Goal: Use online tool/utility: Utilize a website feature to perform a specific function

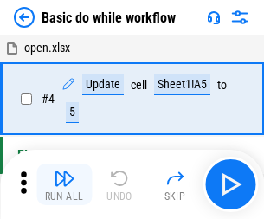
click at [64, 184] on img "button" at bounding box center [64, 178] width 21 height 21
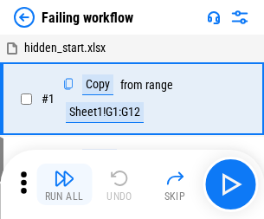
click at [64, 184] on img "button" at bounding box center [64, 178] width 21 height 21
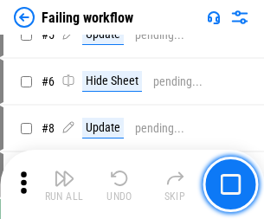
scroll to position [367, 0]
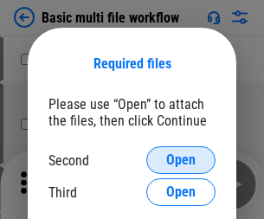
click at [181, 160] on span "Open" at bounding box center [180, 160] width 29 height 14
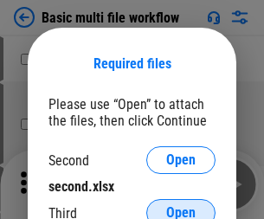
click at [181, 206] on span "Open" at bounding box center [180, 213] width 29 height 14
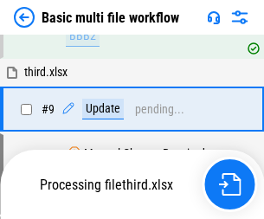
scroll to position [602, 0]
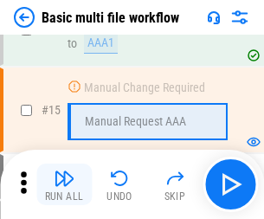
click at [64, 184] on img "button" at bounding box center [64, 178] width 21 height 21
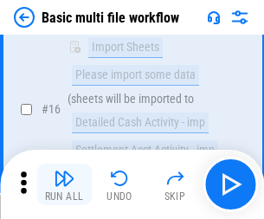
click at [64, 184] on img "button" at bounding box center [64, 178] width 21 height 21
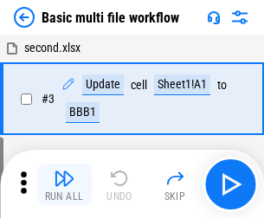
click at [64, 184] on img "button" at bounding box center [64, 178] width 21 height 21
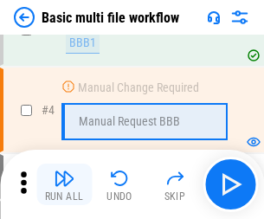
click at [64, 184] on img "button" at bounding box center [64, 178] width 21 height 21
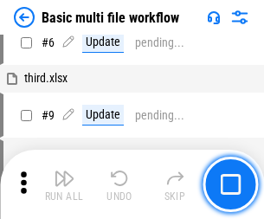
click at [64, 184] on img "button" at bounding box center [64, 178] width 21 height 21
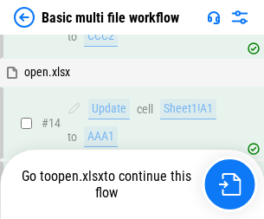
scroll to position [1030, 0]
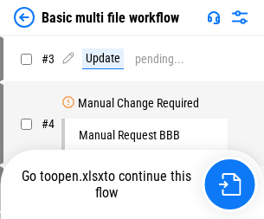
scroll to position [70, 0]
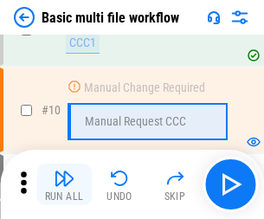
click at [64, 184] on img "button" at bounding box center [64, 178] width 21 height 21
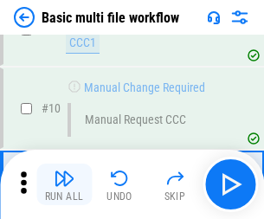
click at [64, 184] on img "button" at bounding box center [64, 178] width 21 height 21
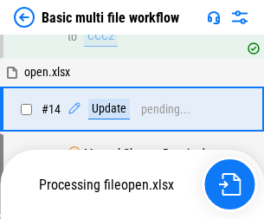
scroll to position [905, 0]
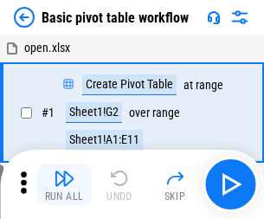
click at [64, 184] on img "button" at bounding box center [64, 178] width 21 height 21
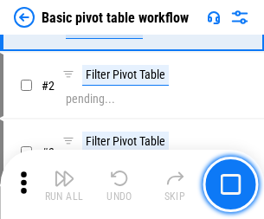
scroll to position [415, 0]
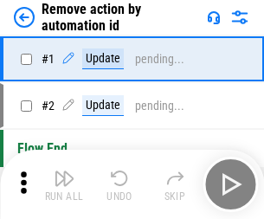
click at [64, 184] on img "button" at bounding box center [64, 178] width 21 height 21
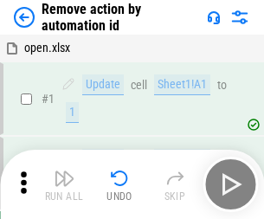
scroll to position [64, 0]
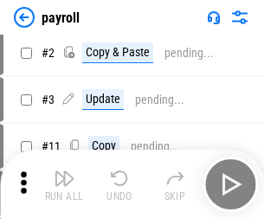
click at [64, 184] on img "button" at bounding box center [64, 178] width 21 height 21
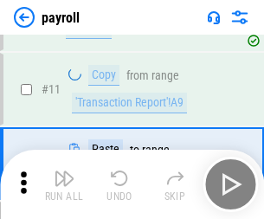
scroll to position [125, 0]
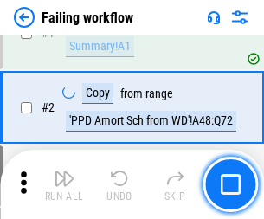
scroll to position [280, 0]
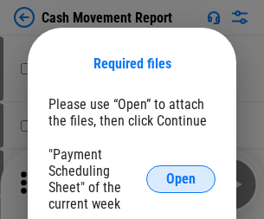
click at [181, 179] on span "Open" at bounding box center [180, 179] width 29 height 14
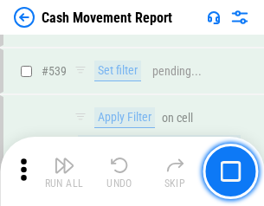
scroll to position [7682, 0]
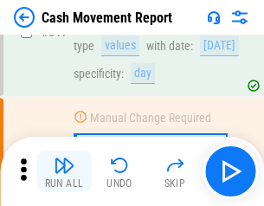
click at [64, 171] on img "button" at bounding box center [64, 165] width 21 height 21
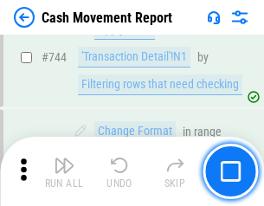
scroll to position [9219, 0]
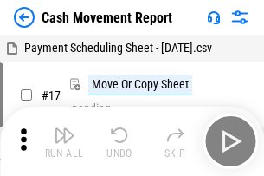
click at [64, 128] on img "button" at bounding box center [64, 135] width 21 height 21
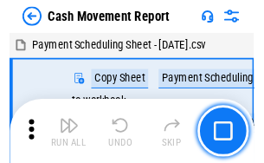
scroll to position [31, 0]
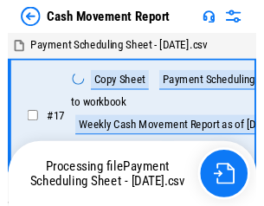
scroll to position [10, 0]
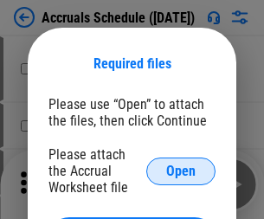
click at [181, 171] on span "Open" at bounding box center [180, 171] width 29 height 14
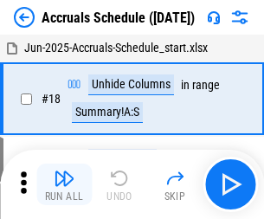
click at [64, 184] on img "button" at bounding box center [64, 178] width 21 height 21
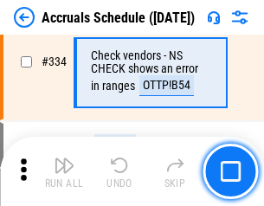
scroll to position [3580, 0]
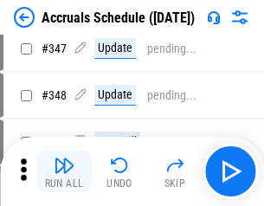
click at [64, 171] on img "button" at bounding box center [64, 165] width 21 height 21
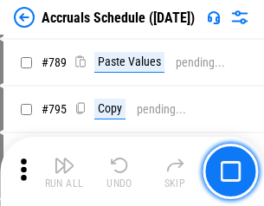
scroll to position [7271, 0]
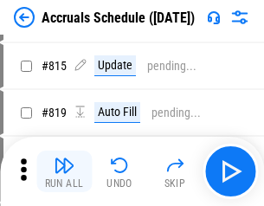
click at [64, 171] on img "button" at bounding box center [64, 165] width 21 height 21
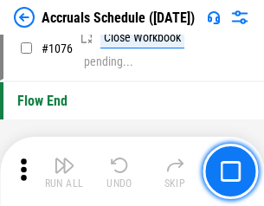
scroll to position [10367, 0]
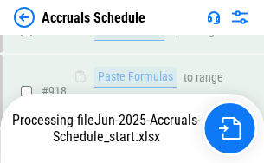
scroll to position [9150, 0]
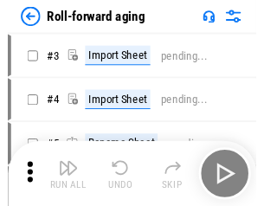
scroll to position [3, 0]
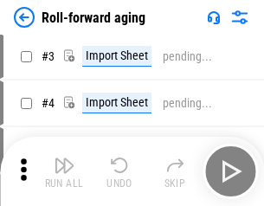
click at [64, 171] on img "button" at bounding box center [64, 165] width 21 height 21
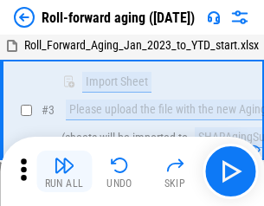
click at [64, 171] on img "button" at bounding box center [64, 165] width 21 height 21
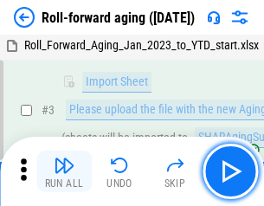
scroll to position [112, 0]
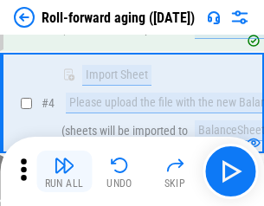
click at [64, 171] on img "button" at bounding box center [64, 165] width 21 height 21
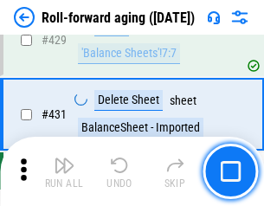
scroll to position [6002, 0]
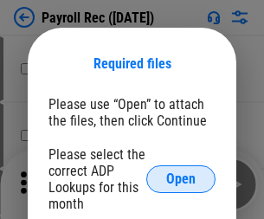
click at [181, 179] on span "Open" at bounding box center [180, 179] width 29 height 14
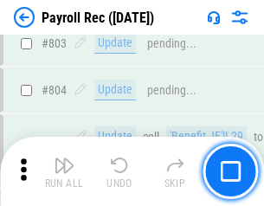
scroll to position [10997, 0]
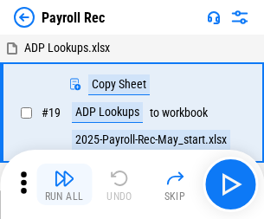
click at [64, 184] on img "button" at bounding box center [64, 178] width 21 height 21
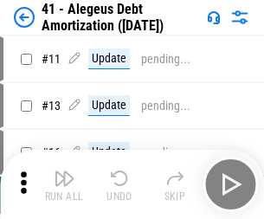
click at [64, 184] on img "button" at bounding box center [64, 178] width 21 height 21
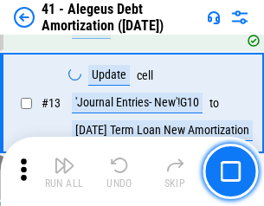
scroll to position [214, 0]
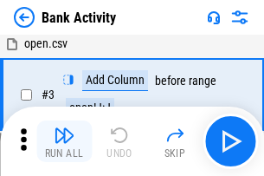
click at [64, 141] on img "button" at bounding box center [64, 135] width 21 height 21
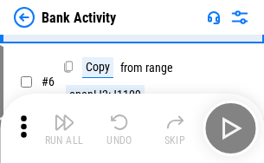
scroll to position [92, 0]
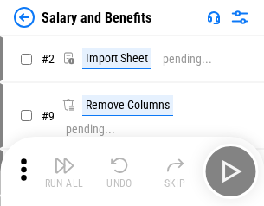
click at [64, 171] on img "button" at bounding box center [64, 165] width 21 height 21
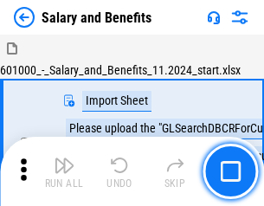
scroll to position [23, 0]
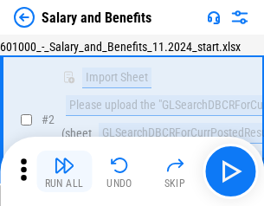
click at [64, 171] on img "button" at bounding box center [64, 165] width 21 height 21
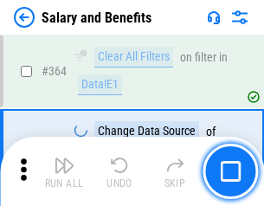
scroll to position [8151, 0]
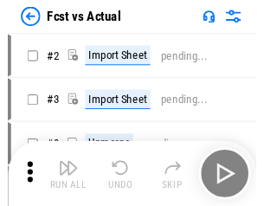
scroll to position [23, 0]
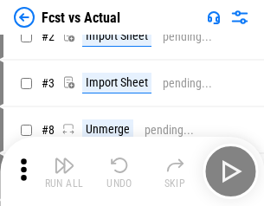
click at [64, 171] on img "button" at bounding box center [64, 165] width 21 height 21
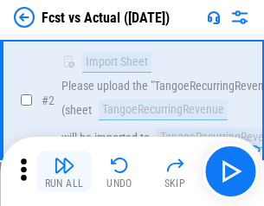
click at [64, 171] on img "button" at bounding box center [64, 165] width 21 height 21
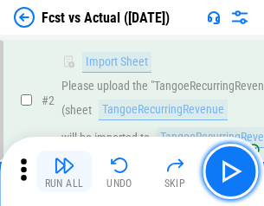
scroll to position [162, 0]
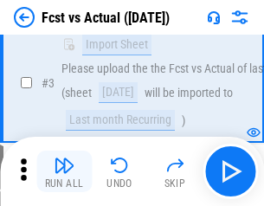
click at [64, 171] on img "button" at bounding box center [64, 165] width 21 height 21
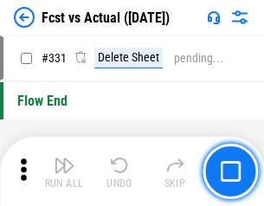
scroll to position [8286, 0]
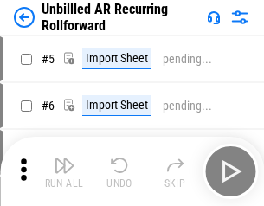
scroll to position [37, 0]
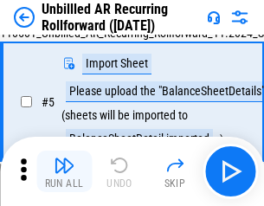
click at [64, 171] on img "button" at bounding box center [64, 165] width 21 height 21
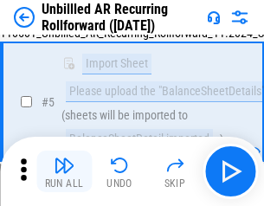
click at [64, 171] on img "button" at bounding box center [64, 165] width 21 height 21
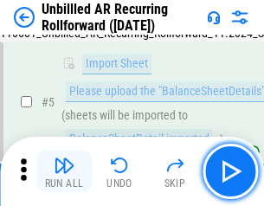
scroll to position [163, 0]
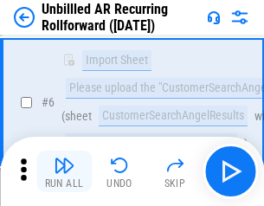
click at [64, 171] on img "button" at bounding box center [64, 165] width 21 height 21
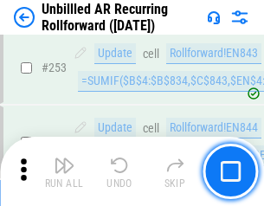
scroll to position [5879, 0]
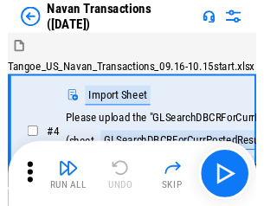
scroll to position [28, 0]
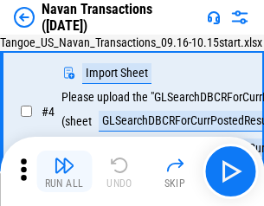
click at [64, 171] on img "button" at bounding box center [64, 165] width 21 height 21
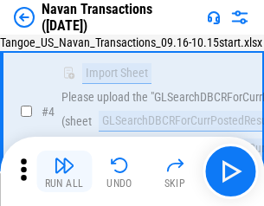
click at [64, 171] on img "button" at bounding box center [64, 165] width 21 height 21
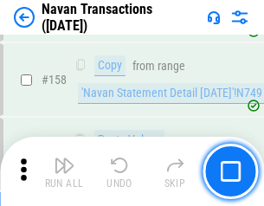
scroll to position [5612, 0]
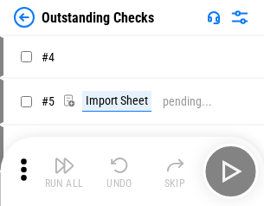
click at [64, 171] on img "button" at bounding box center [64, 165] width 21 height 21
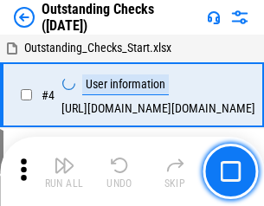
scroll to position [73, 0]
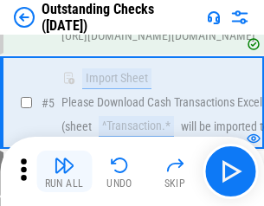
click at [64, 171] on img "button" at bounding box center [64, 165] width 21 height 21
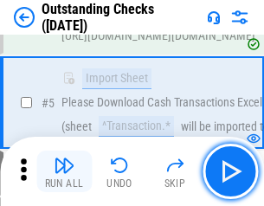
scroll to position [181, 0]
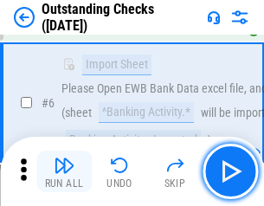
click at [64, 171] on img "button" at bounding box center [64, 165] width 21 height 21
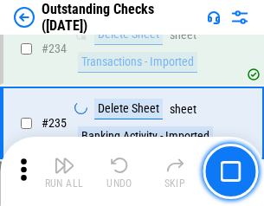
scroll to position [5256, 0]
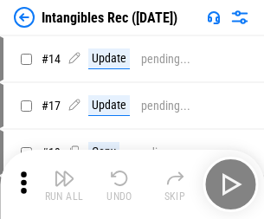
click at [64, 184] on img "button" at bounding box center [64, 178] width 21 height 21
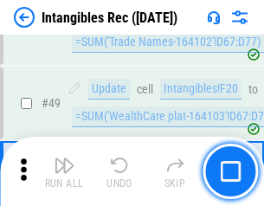
scroll to position [674, 0]
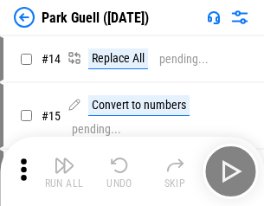
click at [64, 171] on img "button" at bounding box center [64, 165] width 21 height 21
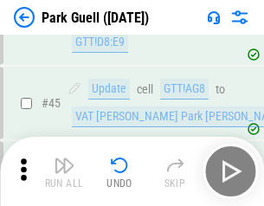
scroll to position [2165, 0]
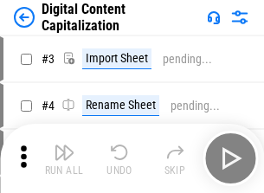
click at [64, 145] on img "button" at bounding box center [64, 152] width 21 height 21
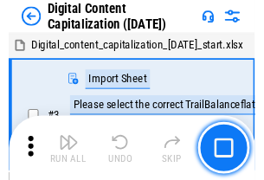
scroll to position [50, 0]
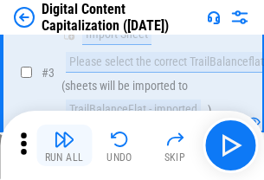
click at [64, 145] on img "button" at bounding box center [64, 139] width 21 height 21
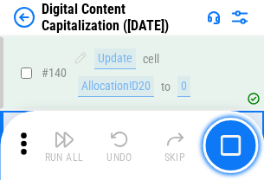
scroll to position [1836, 0]
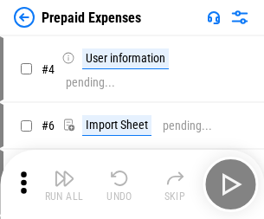
click at [64, 171] on img "button" at bounding box center [64, 178] width 21 height 21
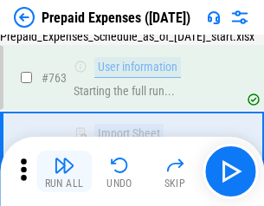
click at [64, 171] on img "button" at bounding box center [64, 165] width 21 height 21
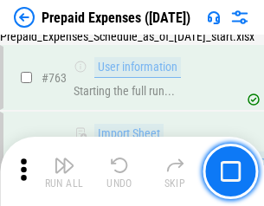
scroll to position [4900, 0]
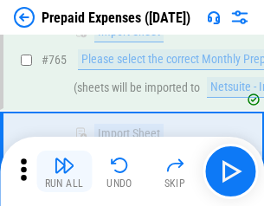
click at [64, 171] on img "button" at bounding box center [64, 165] width 21 height 21
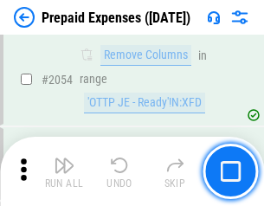
scroll to position [18094, 0]
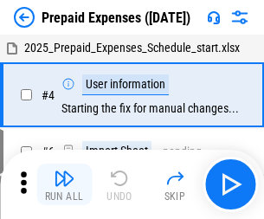
click at [64, 184] on img "button" at bounding box center [64, 178] width 21 height 21
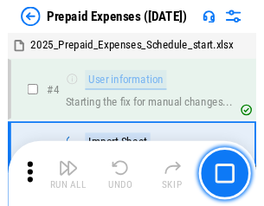
scroll to position [76, 0]
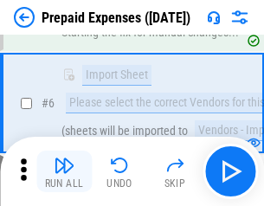
click at [64, 171] on img "button" at bounding box center [64, 165] width 21 height 21
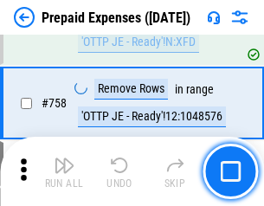
scroll to position [6168, 0]
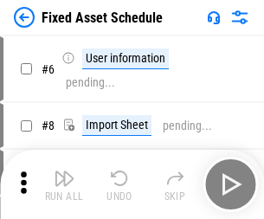
click at [64, 184] on img "button" at bounding box center [64, 178] width 21 height 21
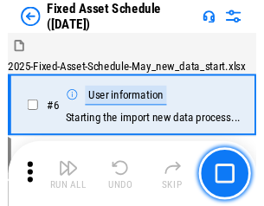
scroll to position [93, 0]
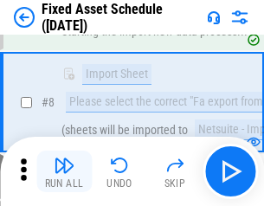
click at [64, 171] on img "button" at bounding box center [64, 165] width 21 height 21
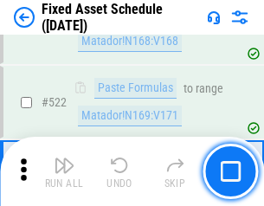
scroll to position [6016, 0]
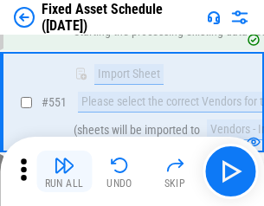
click at [64, 171] on img "button" at bounding box center [64, 165] width 21 height 21
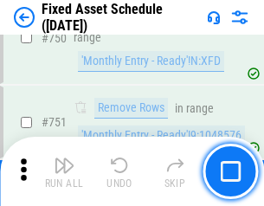
scroll to position [8439, 0]
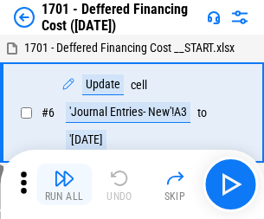
click at [64, 184] on img "button" at bounding box center [64, 178] width 21 height 21
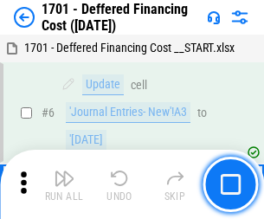
scroll to position [208, 0]
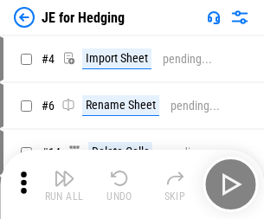
click at [64, 171] on img "button" at bounding box center [64, 178] width 21 height 21
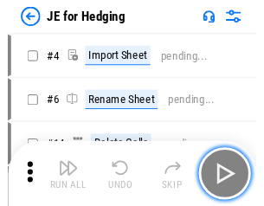
scroll to position [3, 0]
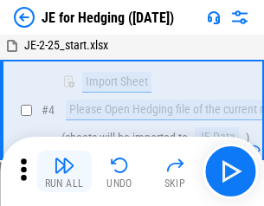
click at [64, 171] on img "button" at bounding box center [64, 165] width 21 height 21
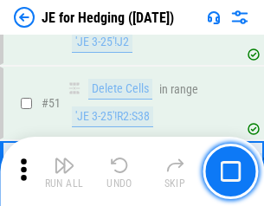
scroll to position [1121, 0]
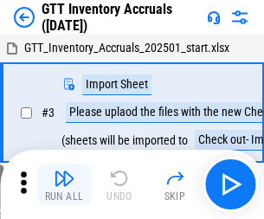
click at [64, 171] on img "button" at bounding box center [64, 178] width 21 height 21
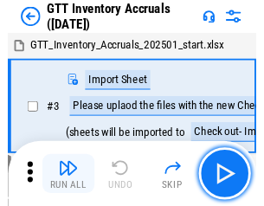
scroll to position [3, 0]
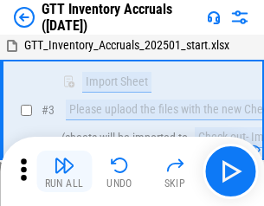
click at [64, 171] on img "button" at bounding box center [64, 165] width 21 height 21
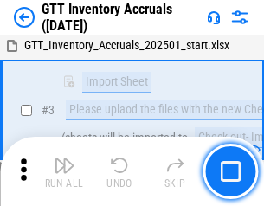
scroll to position [112, 0]
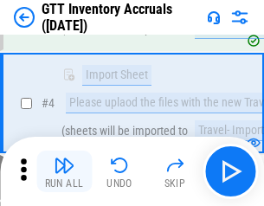
click at [64, 171] on img "button" at bounding box center [64, 165] width 21 height 21
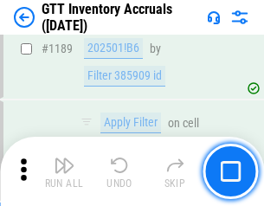
scroll to position [14135, 0]
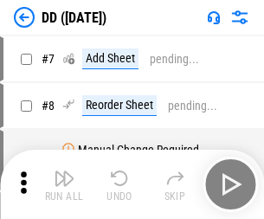
click at [64, 184] on img "button" at bounding box center [64, 178] width 21 height 21
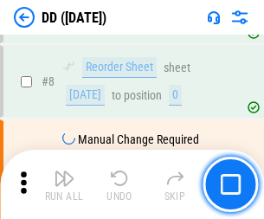
scroll to position [167, 0]
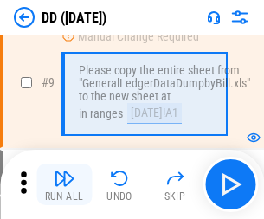
click at [64, 184] on img "button" at bounding box center [64, 178] width 21 height 21
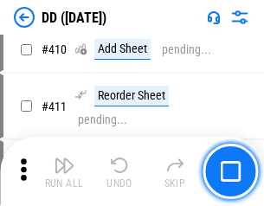
scroll to position [7745, 0]
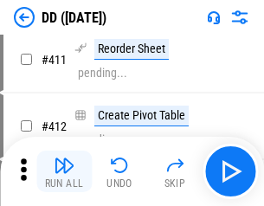
click at [64, 171] on img "button" at bounding box center [64, 165] width 21 height 21
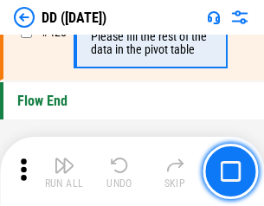
scroll to position [8285, 0]
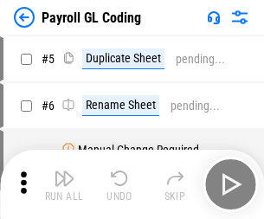
click at [64, 184] on img "button" at bounding box center [64, 178] width 21 height 21
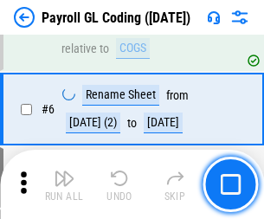
scroll to position [208, 0]
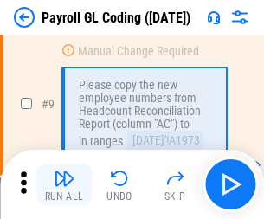
click at [64, 184] on img "button" at bounding box center [64, 178] width 21 height 21
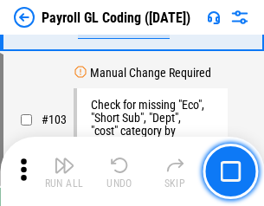
scroll to position [4061, 0]
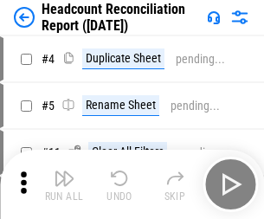
click at [64, 184] on img "button" at bounding box center [64, 178] width 21 height 21
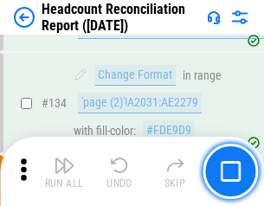
scroll to position [2081, 0]
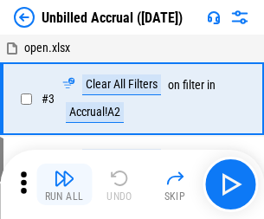
click at [64, 184] on img "button" at bounding box center [64, 178] width 21 height 21
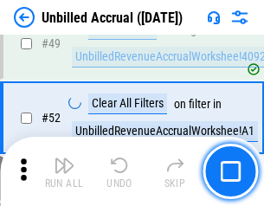
scroll to position [1570, 0]
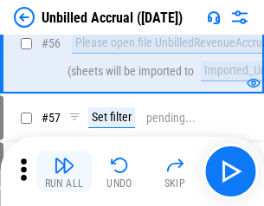
click at [64, 171] on img "button" at bounding box center [64, 165] width 21 height 21
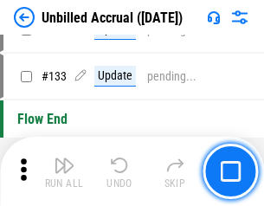
scroll to position [5156, 0]
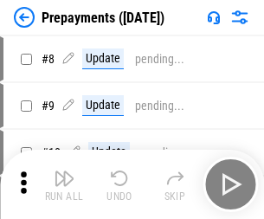
click at [64, 184] on img "button" at bounding box center [64, 178] width 21 height 21
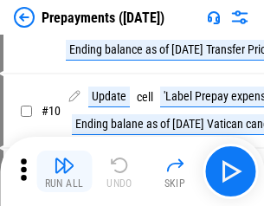
scroll to position [108, 0]
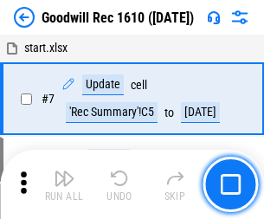
scroll to position [296, 0]
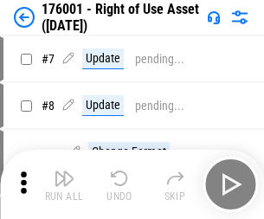
click at [64, 184] on img "button" at bounding box center [64, 178] width 21 height 21
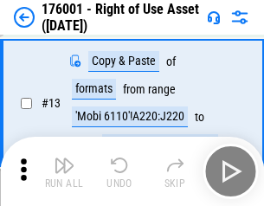
scroll to position [112, 0]
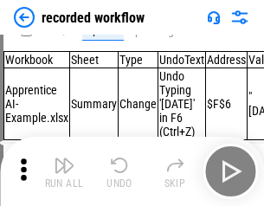
click at [64, 171] on img "button" at bounding box center [64, 165] width 21 height 21
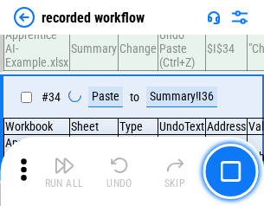
scroll to position [5410, 0]
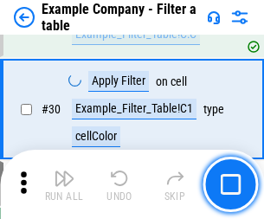
scroll to position [1584, 0]
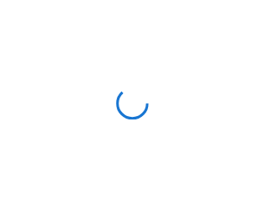
scroll to position [27, 0]
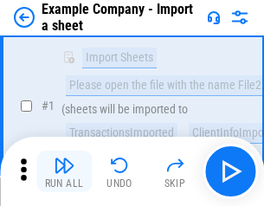
click at [64, 171] on img "button" at bounding box center [64, 165] width 21 height 21
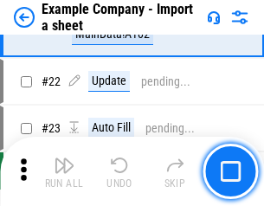
scroll to position [383, 0]
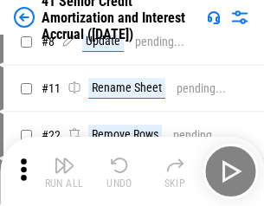
click at [64, 171] on img "button" at bounding box center [64, 165] width 21 height 21
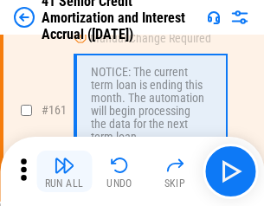
click at [64, 171] on img "button" at bounding box center [64, 165] width 21 height 21
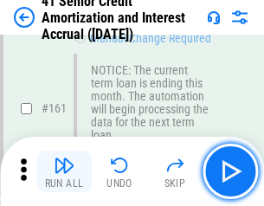
scroll to position [1851, 0]
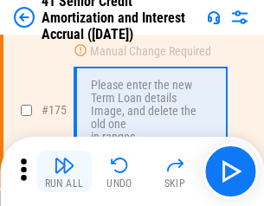
click at [64, 171] on img "button" at bounding box center [64, 165] width 21 height 21
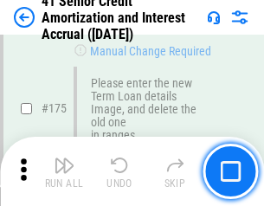
scroll to position [2027, 0]
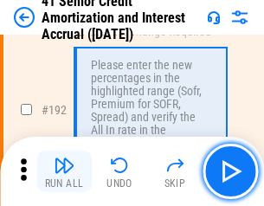
click at [64, 171] on img "button" at bounding box center [64, 165] width 21 height 21
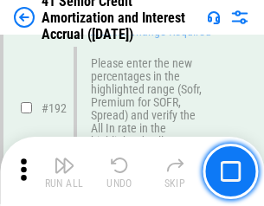
scroll to position [2209, 0]
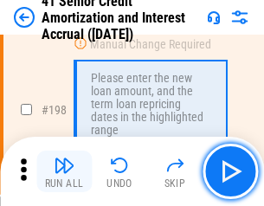
click at [64, 171] on img "button" at bounding box center [64, 165] width 21 height 21
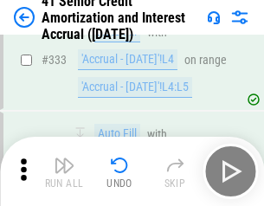
scroll to position [4422, 0]
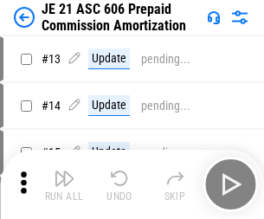
click at [64, 171] on img "button" at bounding box center [64, 178] width 21 height 21
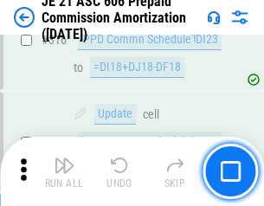
scroll to position [3232, 0]
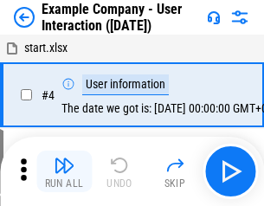
click at [64, 171] on img "button" at bounding box center [64, 165] width 21 height 21
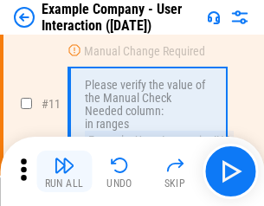
click at [64, 171] on img "button" at bounding box center [64, 165] width 21 height 21
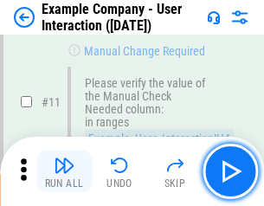
scroll to position [375, 0]
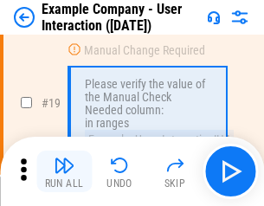
click at [64, 171] on img "button" at bounding box center [64, 165] width 21 height 21
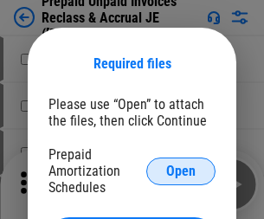
click at [181, 171] on span "Open" at bounding box center [180, 171] width 29 height 14
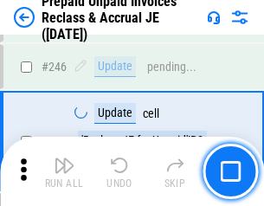
scroll to position [2337, 0]
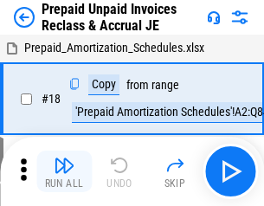
click at [64, 171] on img "button" at bounding box center [64, 165] width 21 height 21
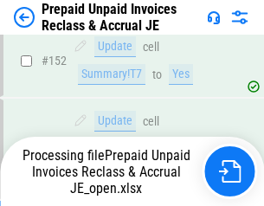
scroll to position [1506, 0]
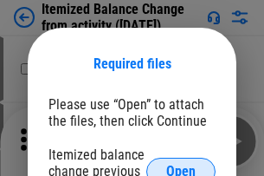
click at [181, 164] on span "Open" at bounding box center [180, 171] width 29 height 14
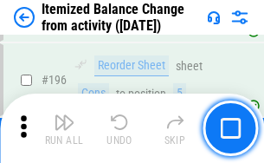
scroll to position [3331, 0]
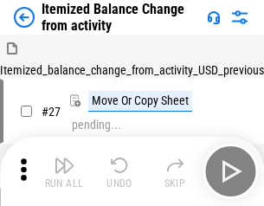
scroll to position [27, 0]
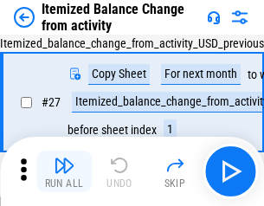
click at [64, 171] on img "button" at bounding box center [64, 165] width 21 height 21
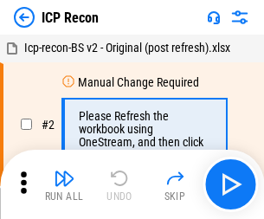
scroll to position [8, 0]
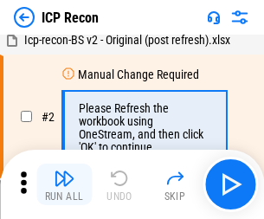
click at [64, 184] on img "button" at bounding box center [64, 178] width 21 height 21
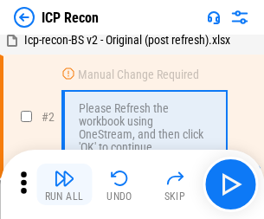
click at [64, 184] on img "button" at bounding box center [64, 178] width 21 height 21
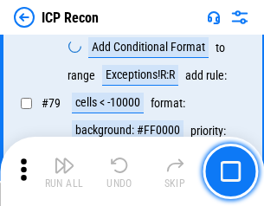
scroll to position [1696, 0]
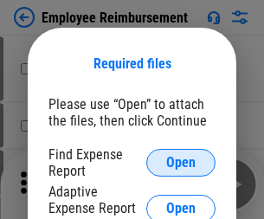
click at [181, 163] on span "Open" at bounding box center [180, 163] width 29 height 14
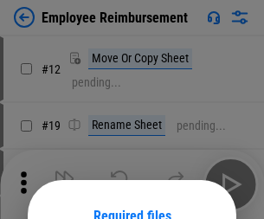
scroll to position [152, 0]
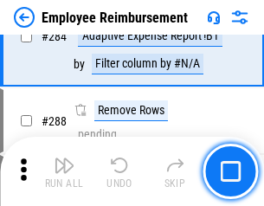
scroll to position [4705, 0]
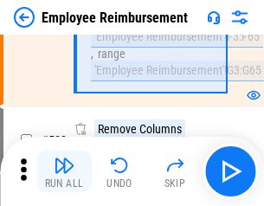
click at [64, 171] on img "button" at bounding box center [64, 165] width 21 height 21
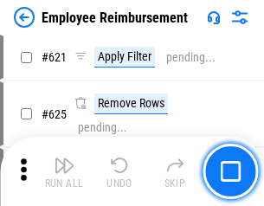
scroll to position [10364, 0]
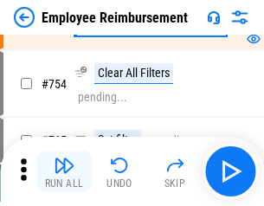
click at [64, 171] on img "button" at bounding box center [64, 165] width 21 height 21
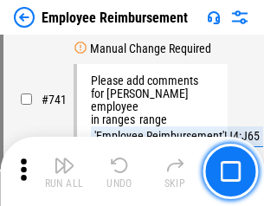
scroll to position [12144, 0]
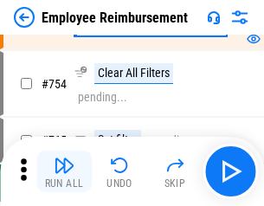
click at [64, 171] on img "button" at bounding box center [64, 165] width 21 height 21
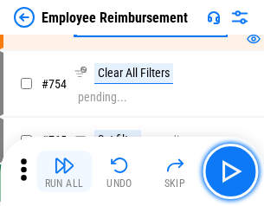
click at [64, 171] on img "button" at bounding box center [64, 165] width 21 height 21
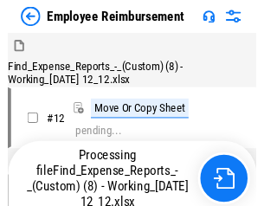
scroll to position [59, 0]
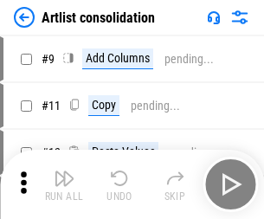
click at [64, 184] on img "button" at bounding box center [64, 178] width 21 height 21
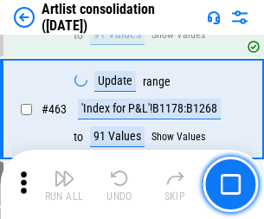
scroll to position [7579, 0]
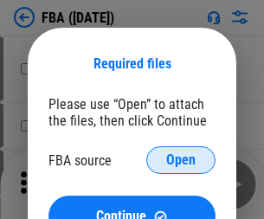
click at [181, 160] on span "Open" at bounding box center [180, 160] width 29 height 14
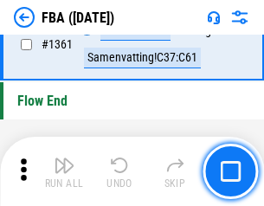
scroll to position [18590, 0]
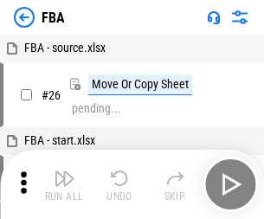
scroll to position [17, 0]
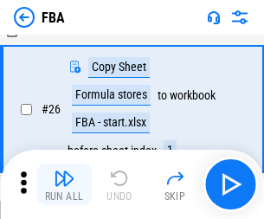
click at [64, 184] on img "button" at bounding box center [64, 178] width 21 height 21
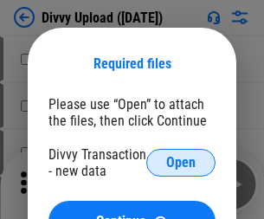
click at [181, 163] on span "Open" at bounding box center [180, 163] width 29 height 14
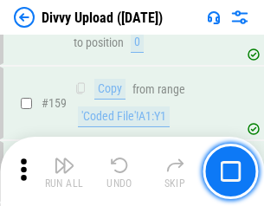
scroll to position [1792, 0]
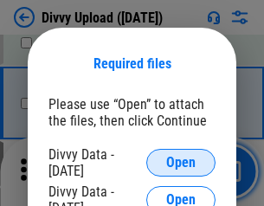
click at [181, 163] on span "Open" at bounding box center [180, 163] width 29 height 14
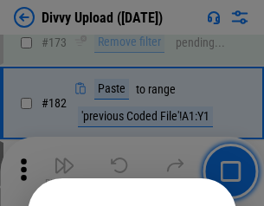
scroll to position [1943, 0]
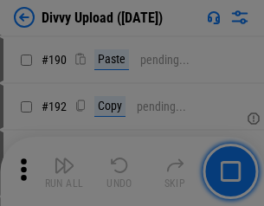
scroll to position [2185, 0]
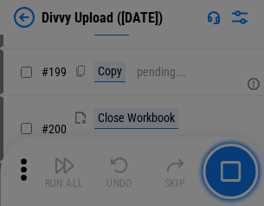
scroll to position [2517, 0]
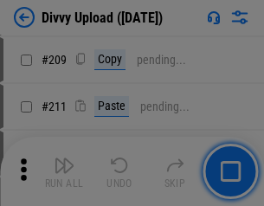
scroll to position [2940, 0]
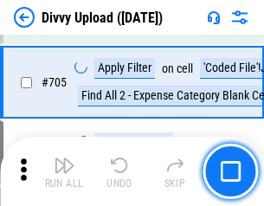
scroll to position [11841, 0]
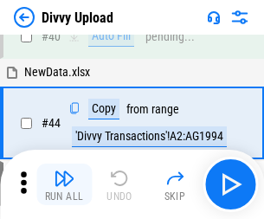
click at [64, 184] on img "button" at bounding box center [64, 178] width 21 height 21
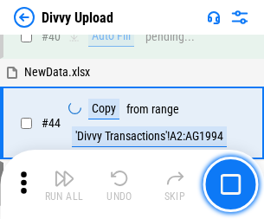
scroll to position [190, 0]
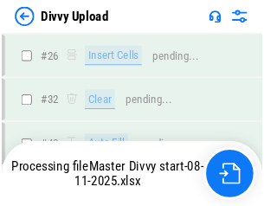
scroll to position [1792, 0]
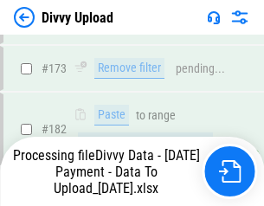
scroll to position [1951, 0]
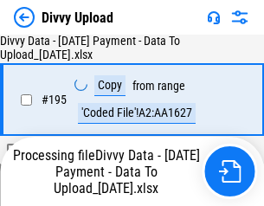
scroll to position [2507, 0]
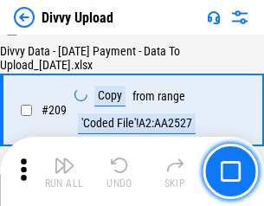
scroll to position [3182, 0]
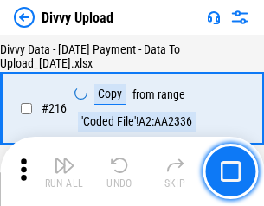
scroll to position [3564, 0]
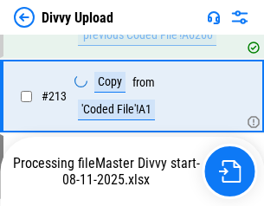
scroll to position [3464, 0]
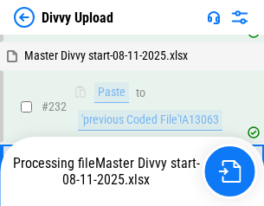
scroll to position [4384, 0]
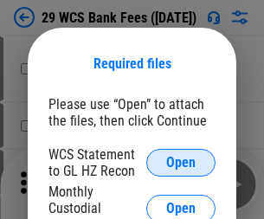
click at [181, 163] on span "Open" at bounding box center [180, 163] width 29 height 14
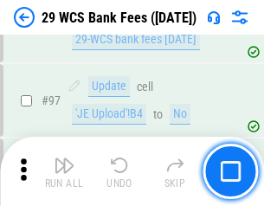
scroll to position [1687, 0]
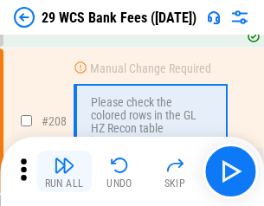
click at [64, 171] on img "button" at bounding box center [64, 165] width 21 height 21
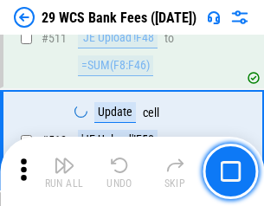
scroll to position [8709, 0]
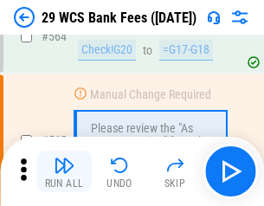
click at [64, 171] on img "button" at bounding box center [64, 165] width 21 height 21
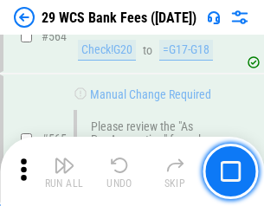
scroll to position [9361, 0]
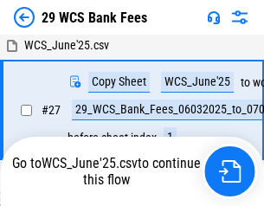
scroll to position [345, 0]
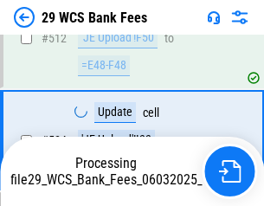
scroll to position [9241, 0]
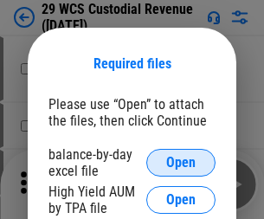
click at [181, 163] on span "Open" at bounding box center [180, 163] width 29 height 14
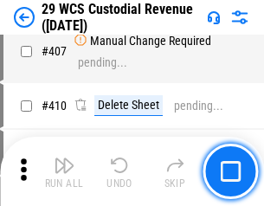
scroll to position [8017, 0]
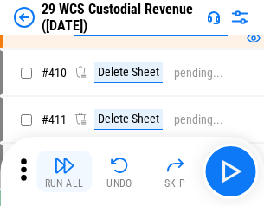
click at [64, 171] on img "button" at bounding box center [64, 165] width 21 height 21
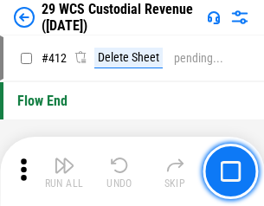
scroll to position [8267, 0]
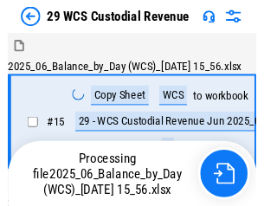
scroll to position [42, 0]
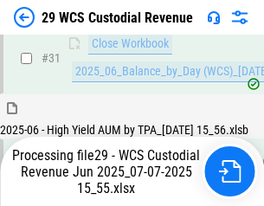
scroll to position [889, 0]
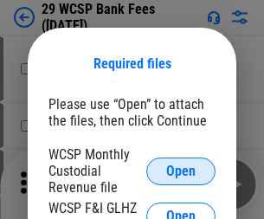
click at [181, 171] on span "Open" at bounding box center [180, 171] width 29 height 14
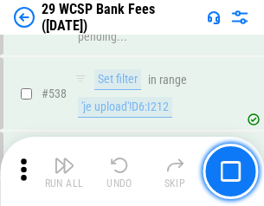
scroll to position [6651, 0]
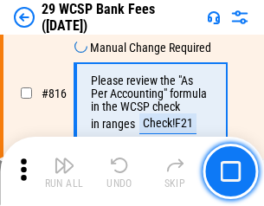
click at [64, 171] on img "button" at bounding box center [64, 165] width 21 height 21
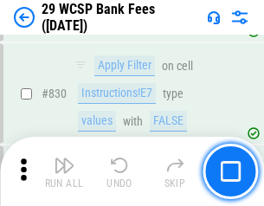
scroll to position [10983, 0]
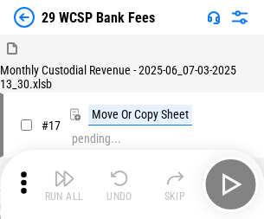
click at [64, 171] on img "button" at bounding box center [64, 178] width 21 height 21
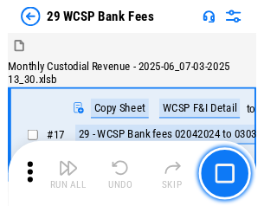
scroll to position [42, 0]
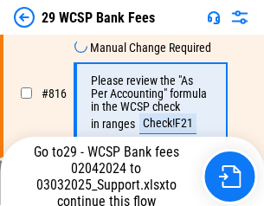
scroll to position [10555, 0]
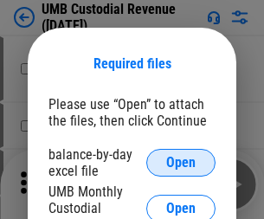
click at [181, 163] on span "Open" at bounding box center [180, 163] width 29 height 14
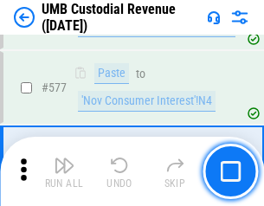
scroll to position [8073, 0]
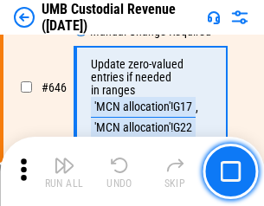
click at [64, 171] on img "button" at bounding box center [64, 165] width 21 height 21
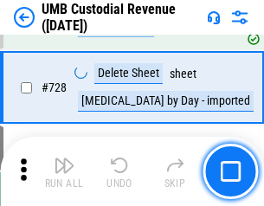
scroll to position [10678, 0]
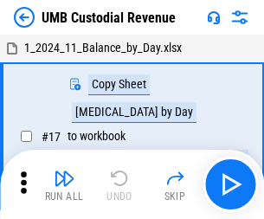
scroll to position [13, 0]
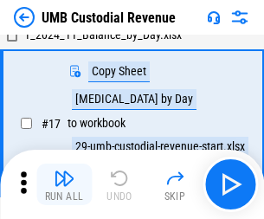
click at [64, 184] on img "button" at bounding box center [64, 178] width 21 height 21
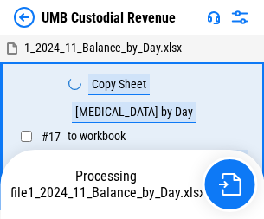
scroll to position [13, 0]
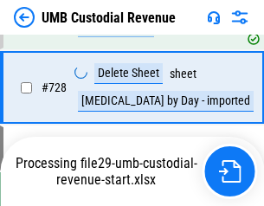
scroll to position [10638, 0]
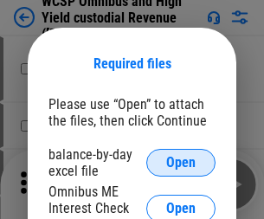
click at [181, 163] on span "Open" at bounding box center [180, 163] width 29 height 14
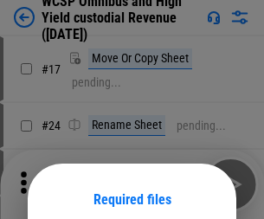
scroll to position [136, 0]
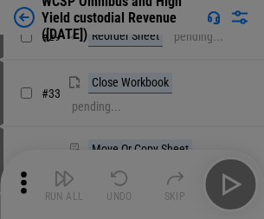
scroll to position [396, 0]
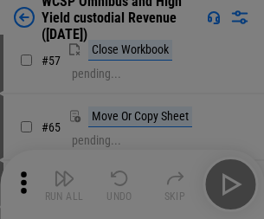
scroll to position [755, 0]
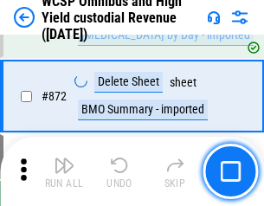
scroll to position [14650, 0]
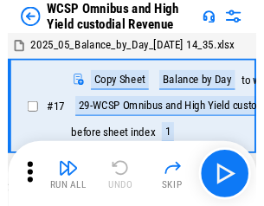
scroll to position [10, 0]
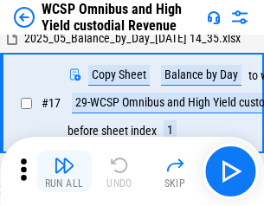
click at [64, 171] on img "button" at bounding box center [64, 165] width 21 height 21
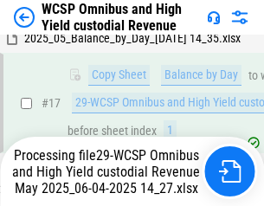
scroll to position [360, 0]
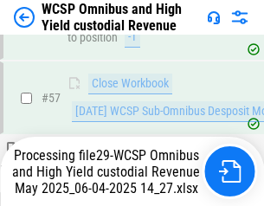
scroll to position [1776, 0]
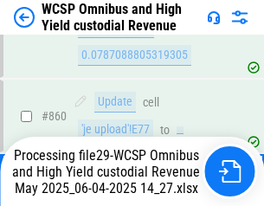
scroll to position [14461, 0]
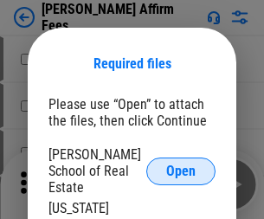
click at [181, 164] on span "Open" at bounding box center [180, 171] width 29 height 14
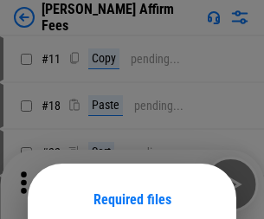
scroll to position [136, 0]
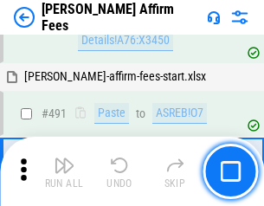
scroll to position [4707, 0]
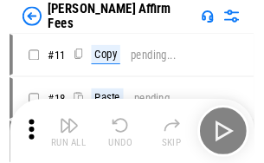
scroll to position [17, 0]
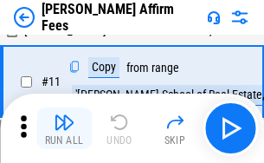
click at [64, 128] on img "button" at bounding box center [64, 122] width 21 height 21
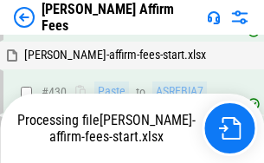
scroll to position [3854, 0]
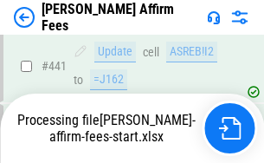
scroll to position [4540, 0]
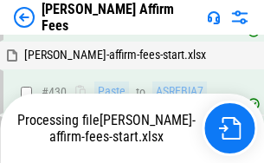
scroll to position [3854, 0]
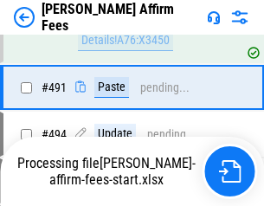
scroll to position [4618, 0]
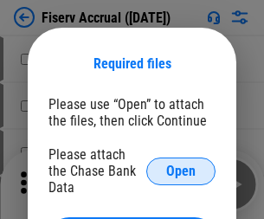
click at [181, 164] on span "Open" at bounding box center [180, 171] width 29 height 14
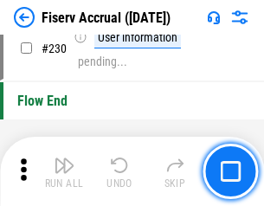
scroll to position [5485, 0]
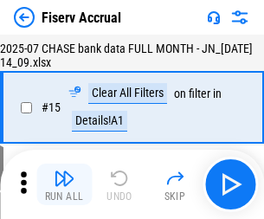
click at [64, 184] on img "button" at bounding box center [64, 178] width 21 height 21
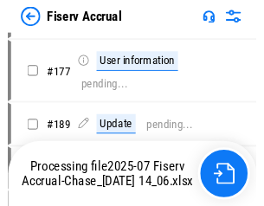
scroll to position [4449, 0]
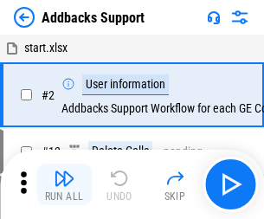
click at [64, 171] on img "button" at bounding box center [64, 178] width 21 height 21
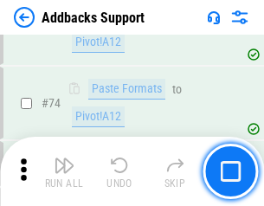
scroll to position [1260, 0]
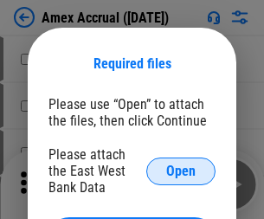
click at [181, 171] on span "Open" at bounding box center [180, 171] width 29 height 14
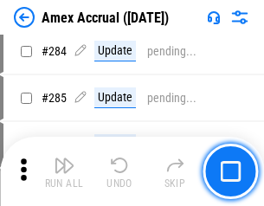
scroll to position [4740, 0]
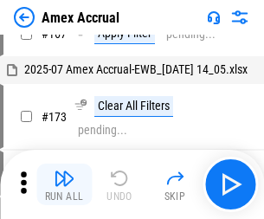
click at [64, 184] on img "button" at bounding box center [64, 178] width 21 height 21
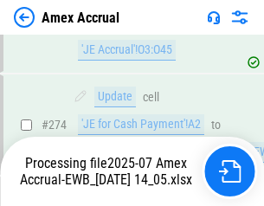
scroll to position [5158, 0]
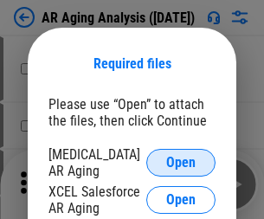
click at [181, 160] on span "Open" at bounding box center [180, 163] width 29 height 14
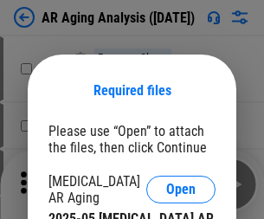
scroll to position [27, 0]
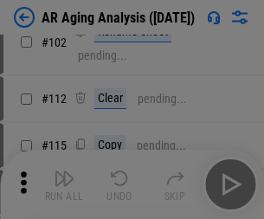
scroll to position [238, 0]
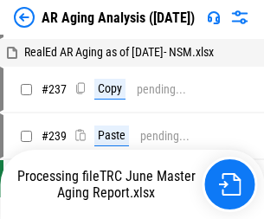
scroll to position [17, 0]
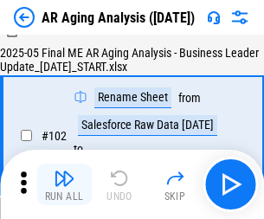
click at [64, 184] on img "button" at bounding box center [64, 178] width 21 height 21
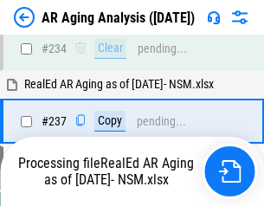
scroll to position [2683, 0]
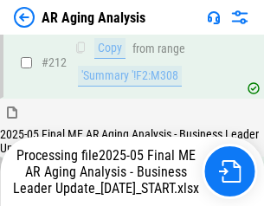
scroll to position [2663, 0]
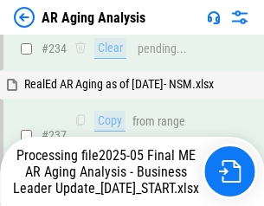
scroll to position [2735, 0]
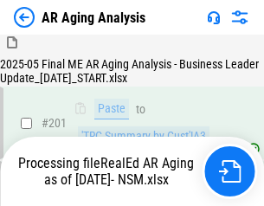
scroll to position [2589, 0]
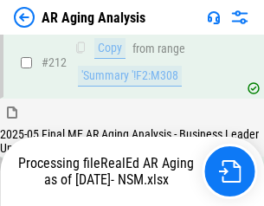
scroll to position [2603, 0]
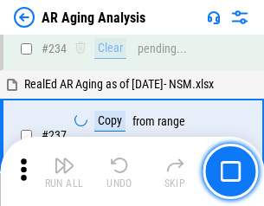
scroll to position [2663, 0]
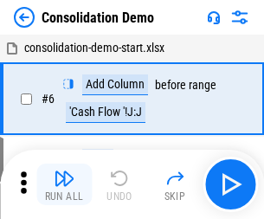
click at [64, 184] on img "button" at bounding box center [64, 178] width 21 height 21
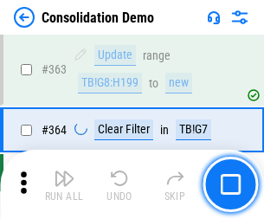
scroll to position [5802, 0]
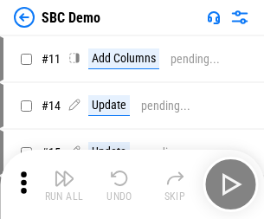
click at [64, 184] on img "button" at bounding box center [64, 178] width 21 height 21
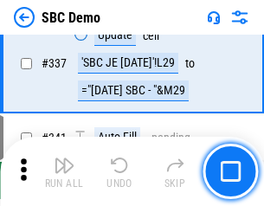
scroll to position [4553, 0]
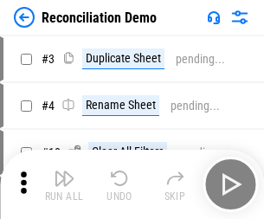
click at [64, 184] on img "button" at bounding box center [64, 178] width 21 height 21
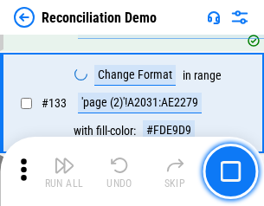
scroll to position [2056, 0]
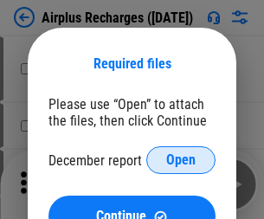
click at [181, 160] on span "Open" at bounding box center [180, 160] width 29 height 14
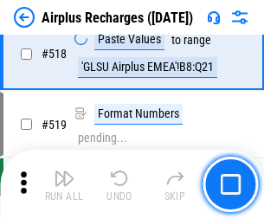
scroll to position [7449, 0]
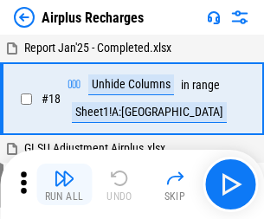
click at [64, 184] on img "button" at bounding box center [64, 178] width 21 height 21
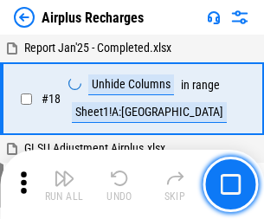
scroll to position [76, 0]
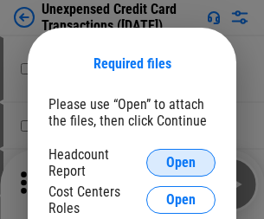
click at [181, 163] on span "Open" at bounding box center [180, 163] width 29 height 14
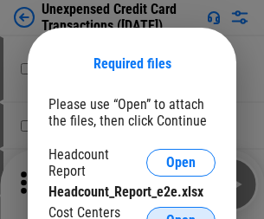
click at [181, 214] on span "Open" at bounding box center [180, 221] width 29 height 14
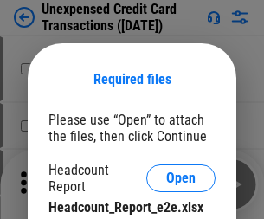
scroll to position [16, 0]
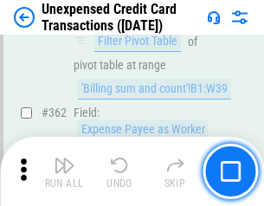
scroll to position [4451, 0]
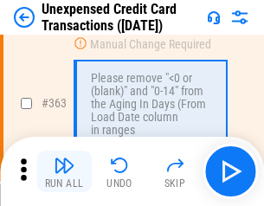
click at [64, 171] on img "button" at bounding box center [64, 165] width 21 height 21
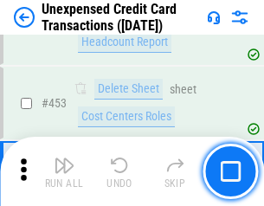
scroll to position [5904, 0]
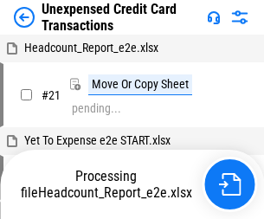
scroll to position [27, 0]
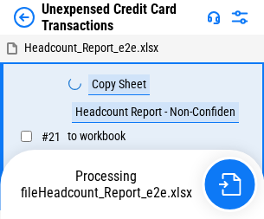
scroll to position [27, 0]
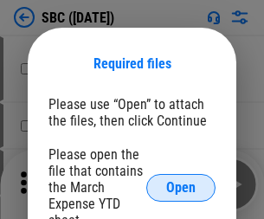
click at [181, 187] on span "Open" at bounding box center [180, 188] width 29 height 14
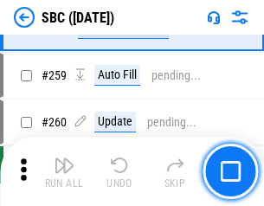
scroll to position [3382, 0]
